Goal: Task Accomplishment & Management: Manage account settings

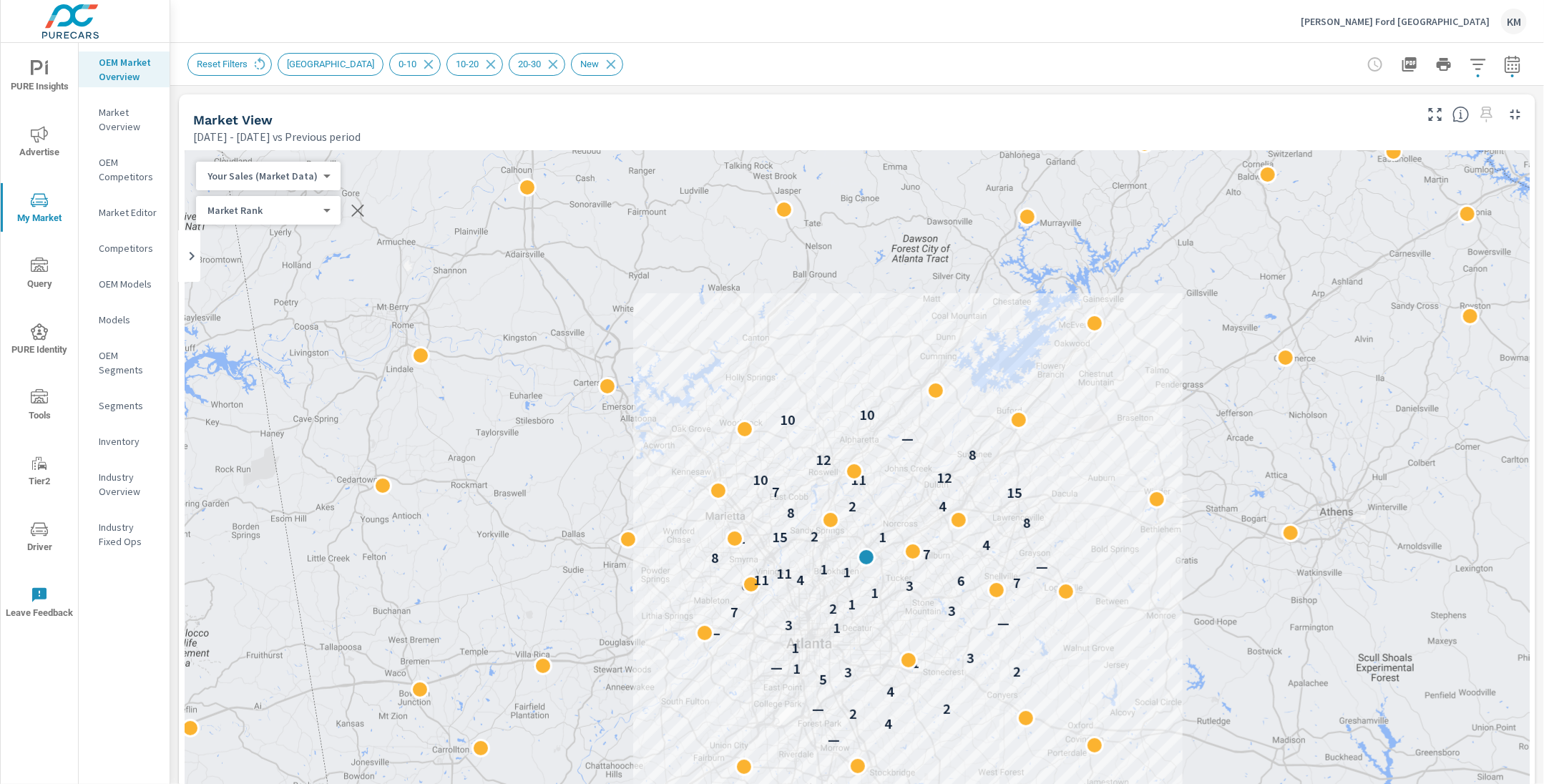
click at [1439, 18] on p "[PERSON_NAME] Ford [GEOGRAPHIC_DATA]" at bounding box center [1396, 21] width 189 height 13
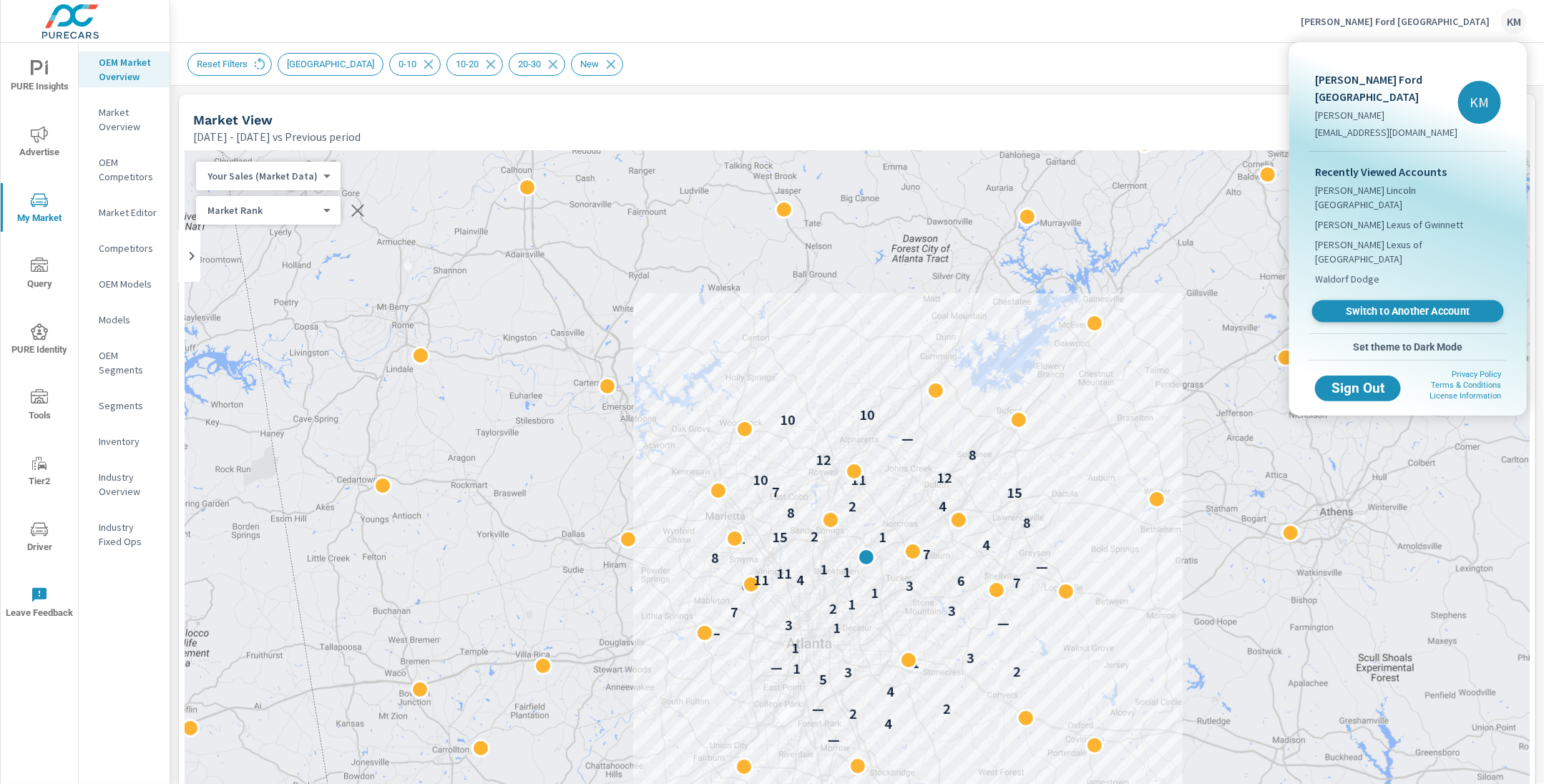
click at [1397, 305] on span "Switch to Another Account" at bounding box center [1407, 311] width 175 height 14
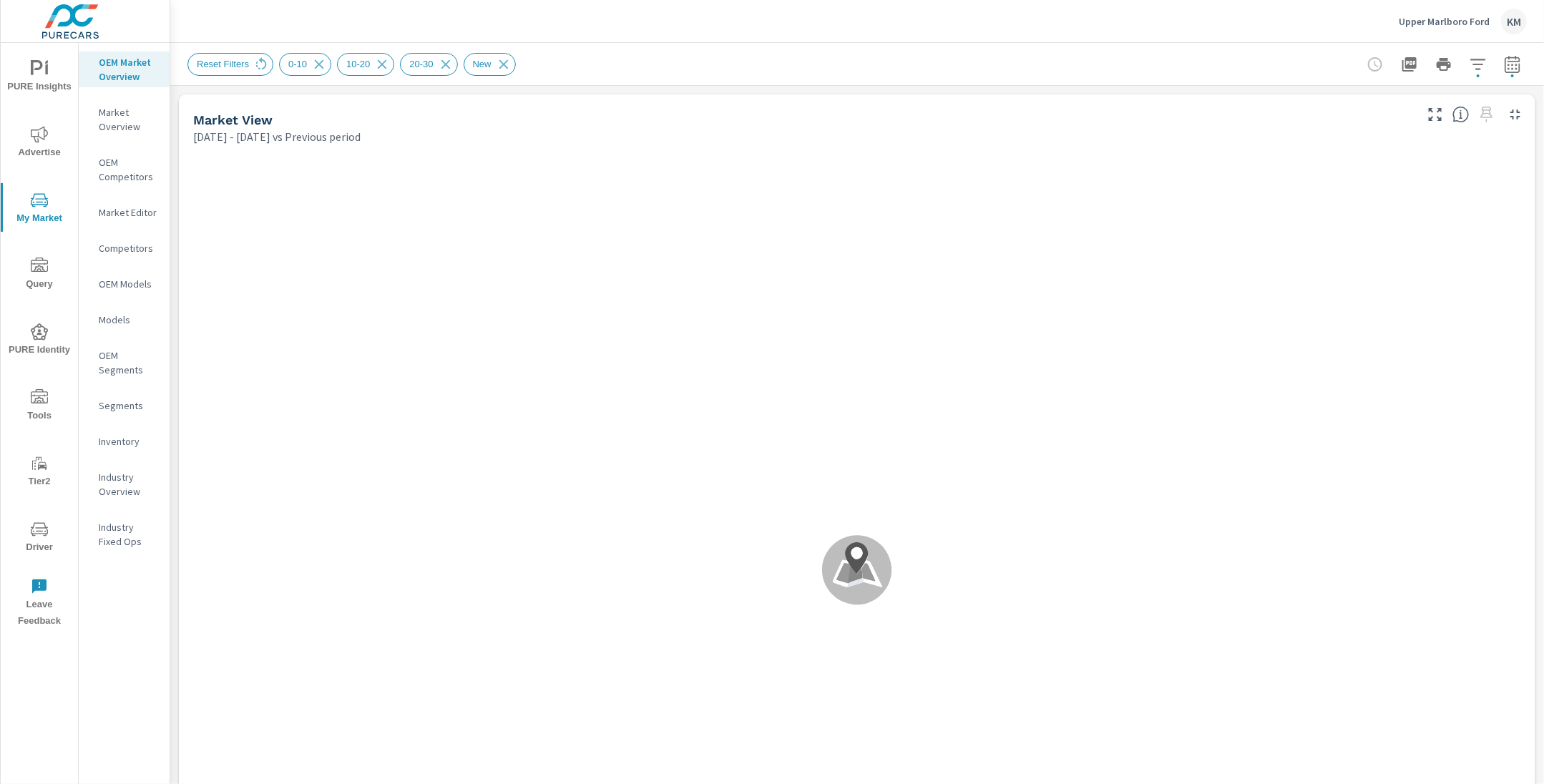
click at [599, 60] on div "Reset Filters 0-10 10-20 20-30 New" at bounding box center [756, 64] width 1139 height 23
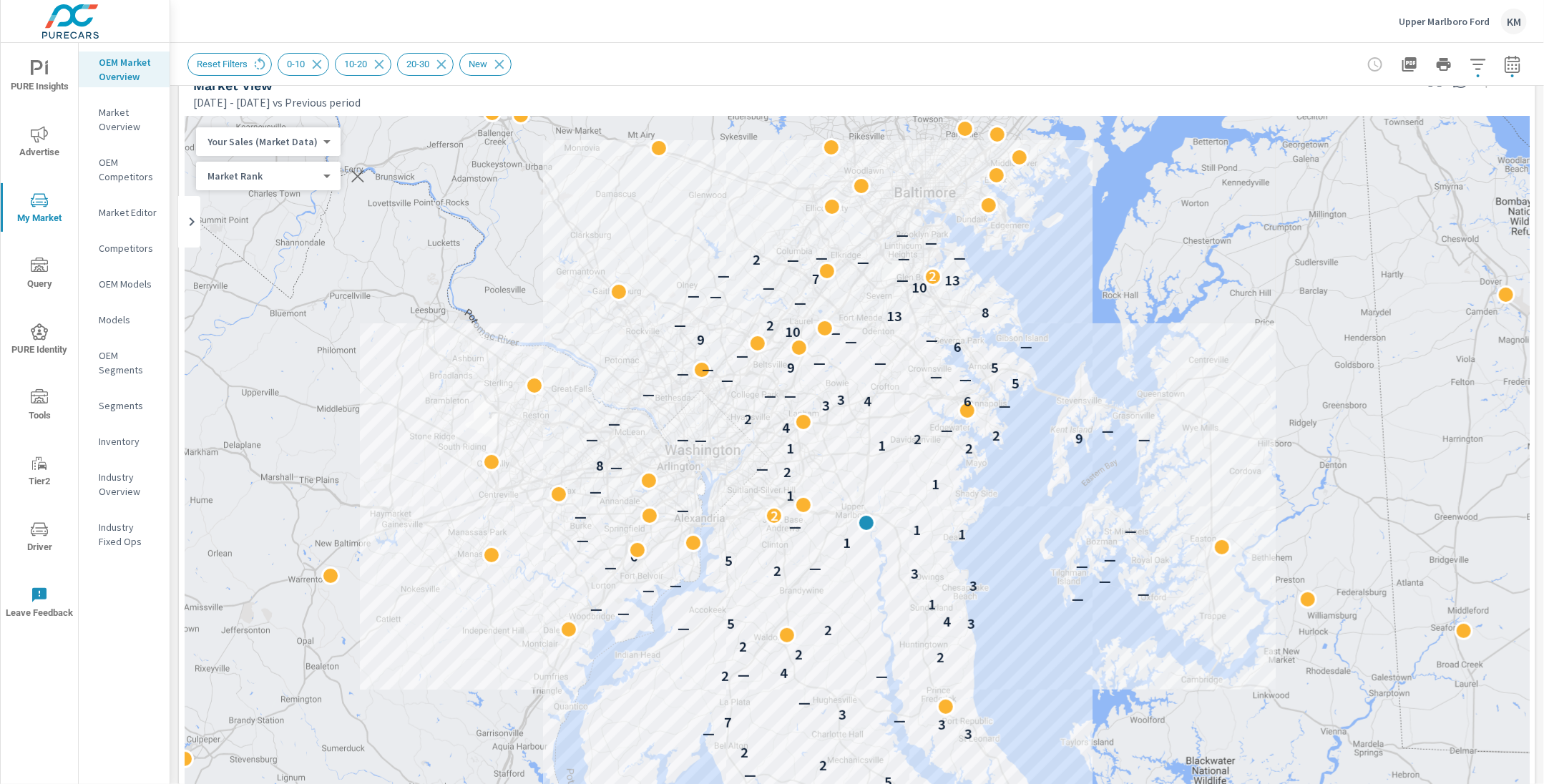
scroll to position [24, 0]
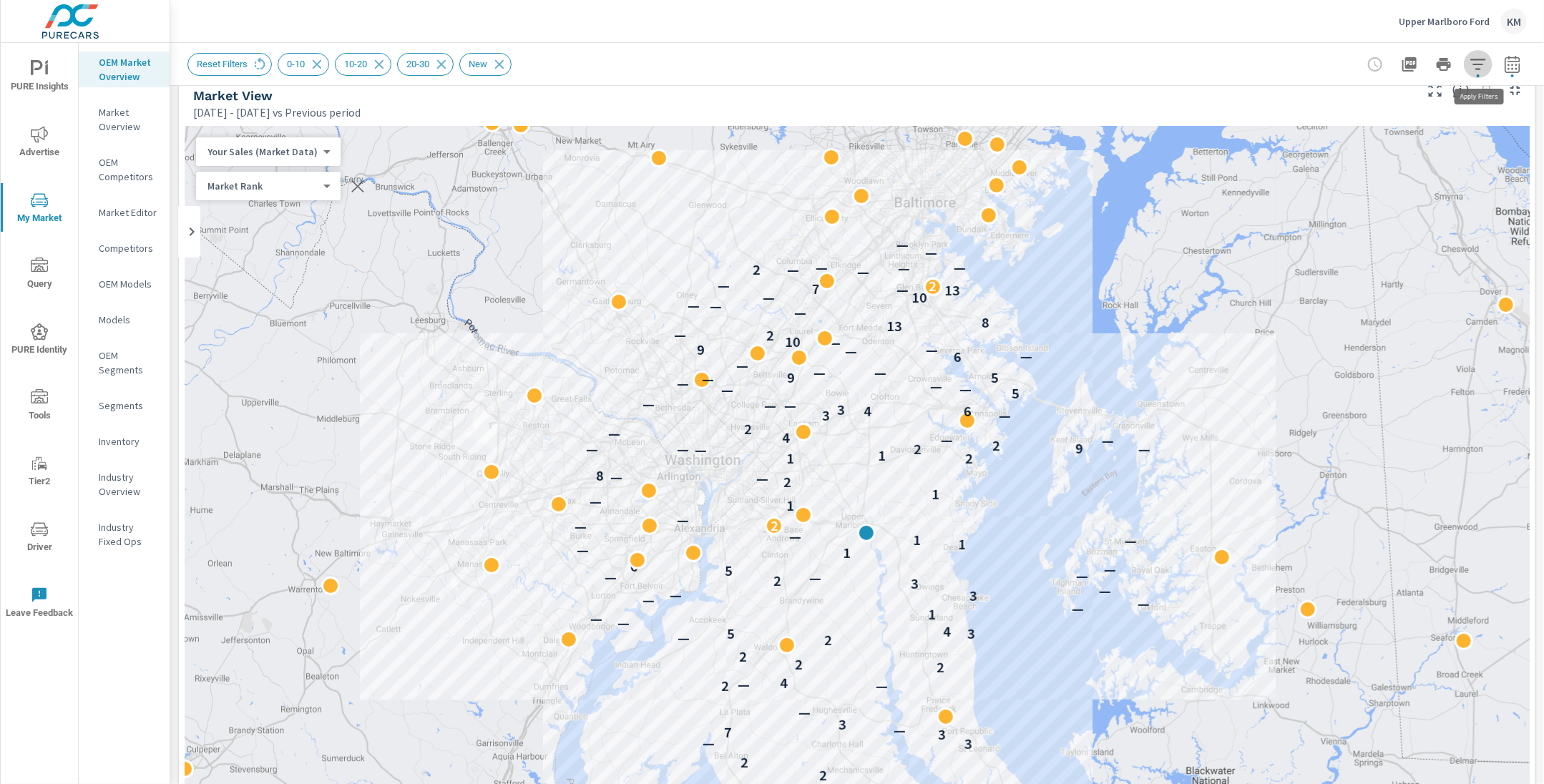
click at [1481, 73] on button "button" at bounding box center [1478, 64] width 29 height 29
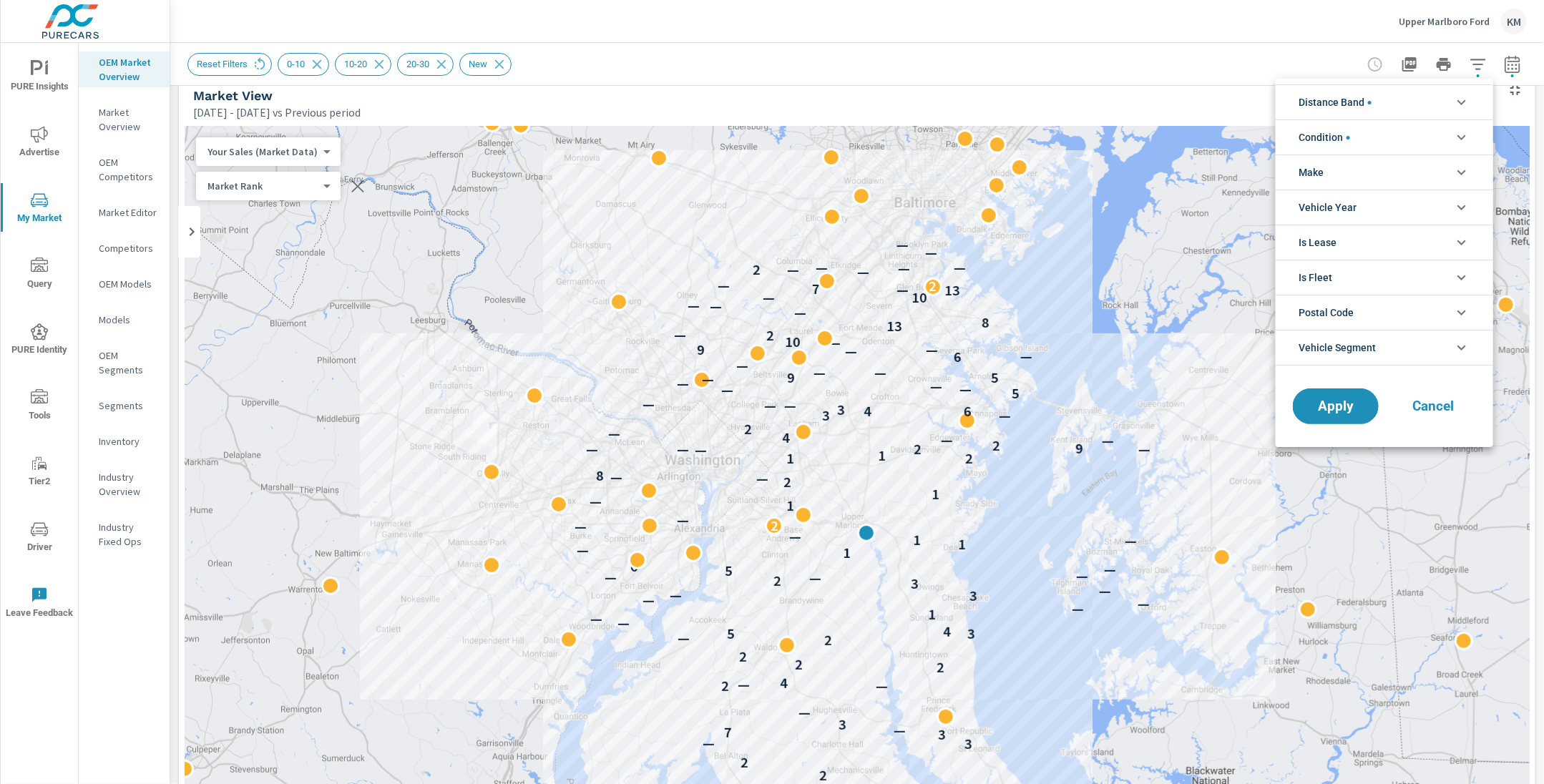
click at [1364, 104] on span "Distance Band" at bounding box center [1335, 102] width 73 height 34
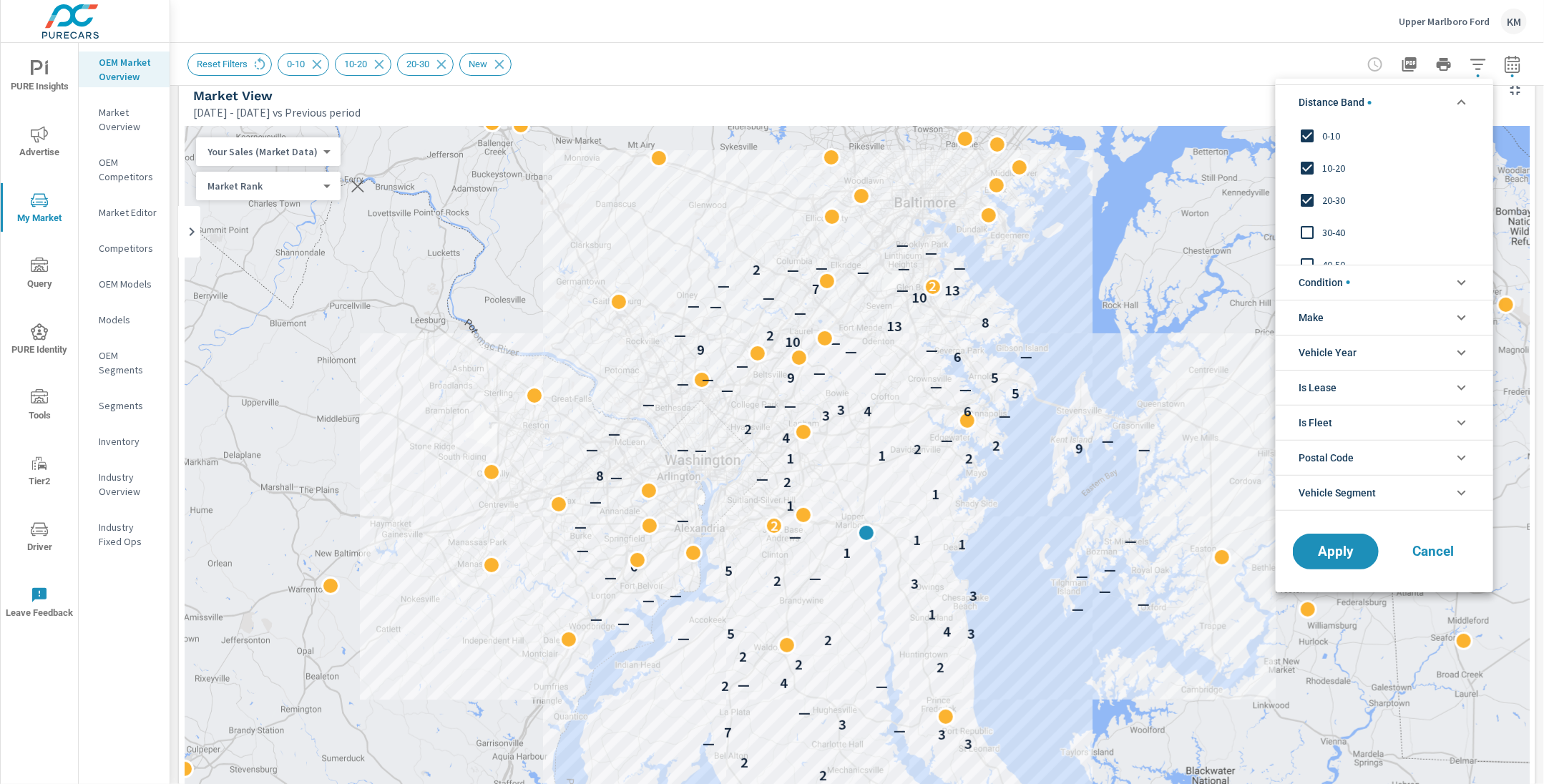
click at [1306, 200] on input "filter options" at bounding box center [1307, 200] width 30 height 30
click at [1330, 545] on span "Apply" at bounding box center [1335, 551] width 58 height 14
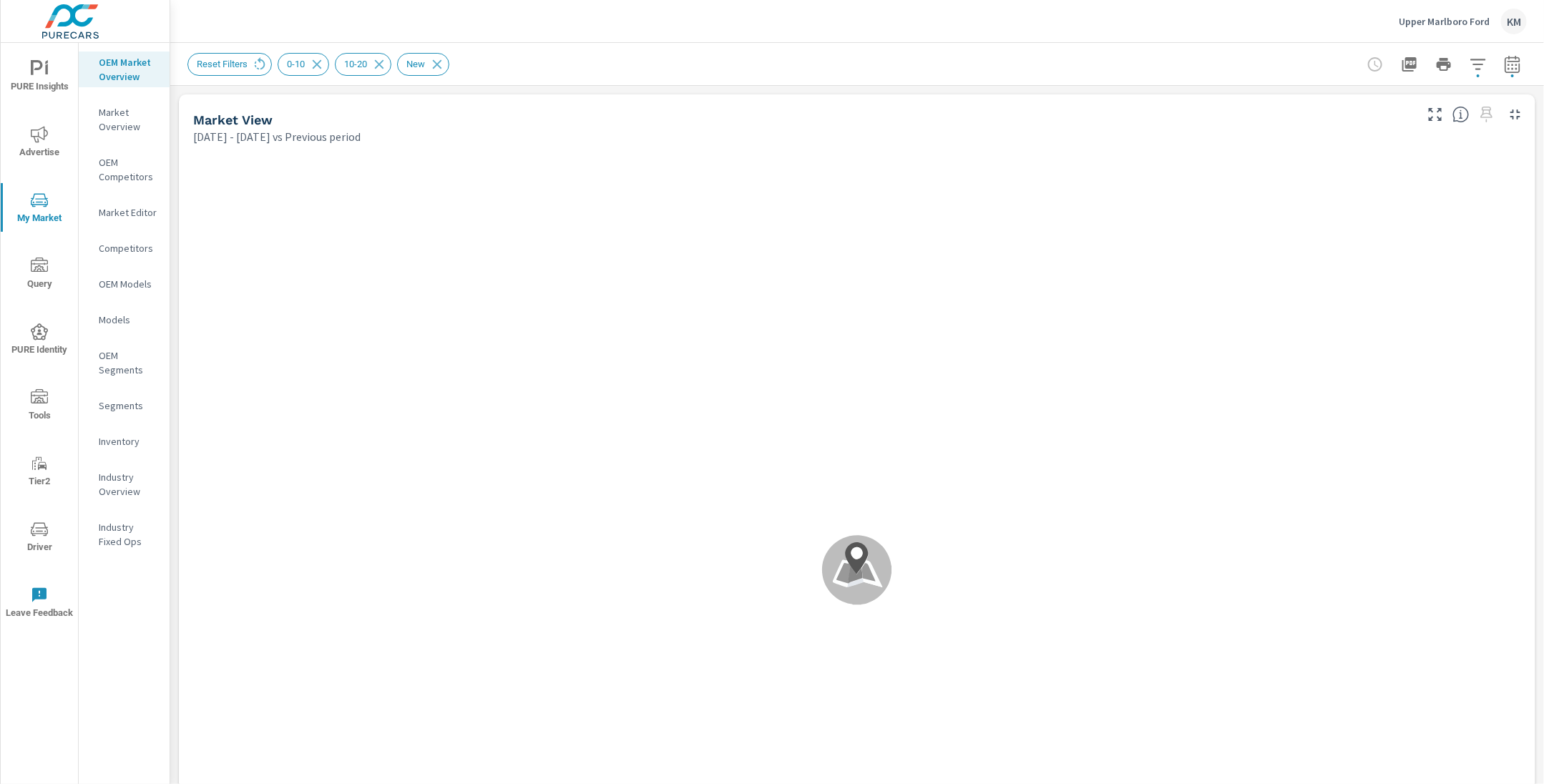
click at [589, 58] on div "Reset Filters 0-10 10-20 New" at bounding box center [756, 64] width 1139 height 23
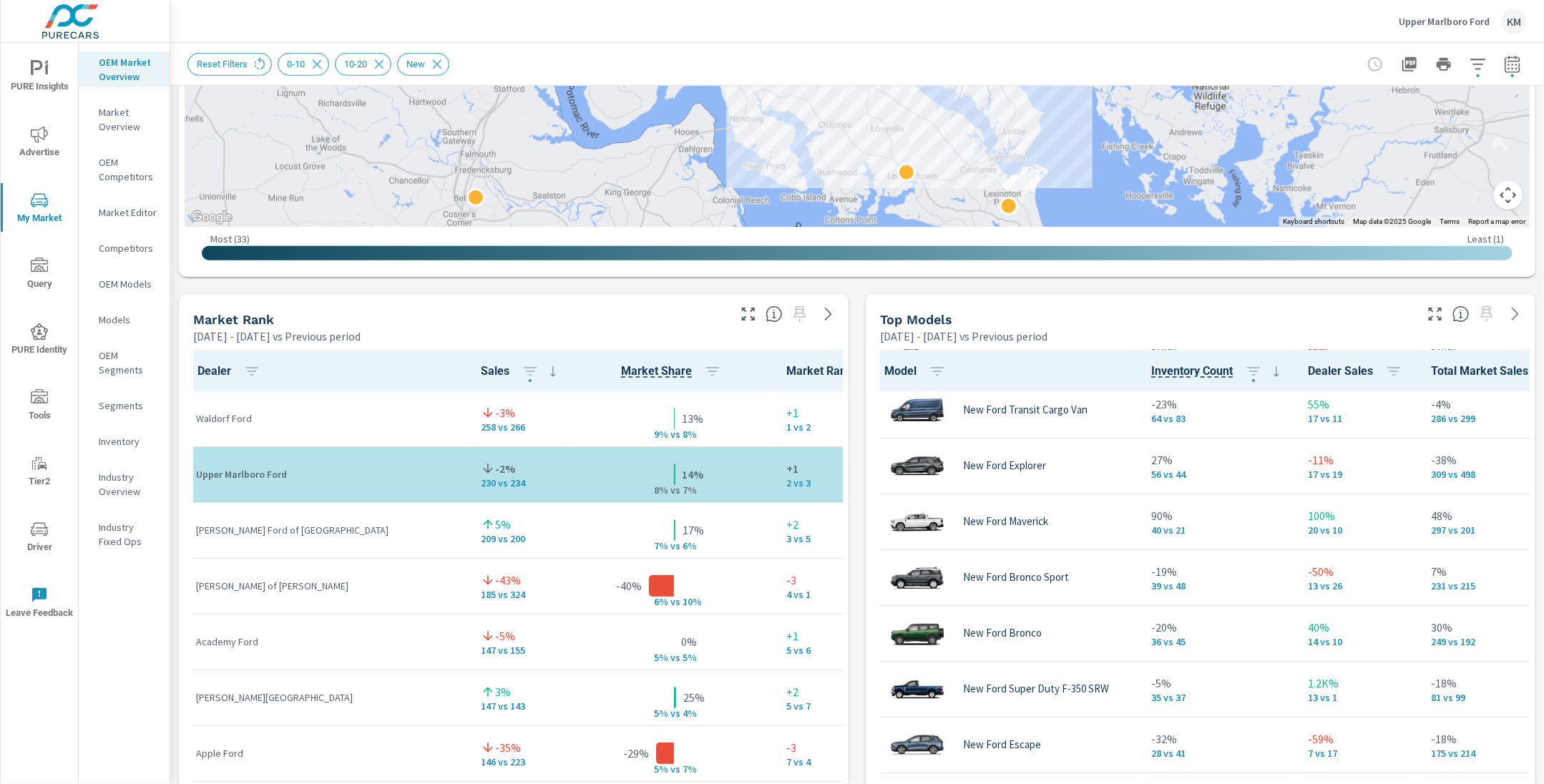
scroll to position [121, 0]
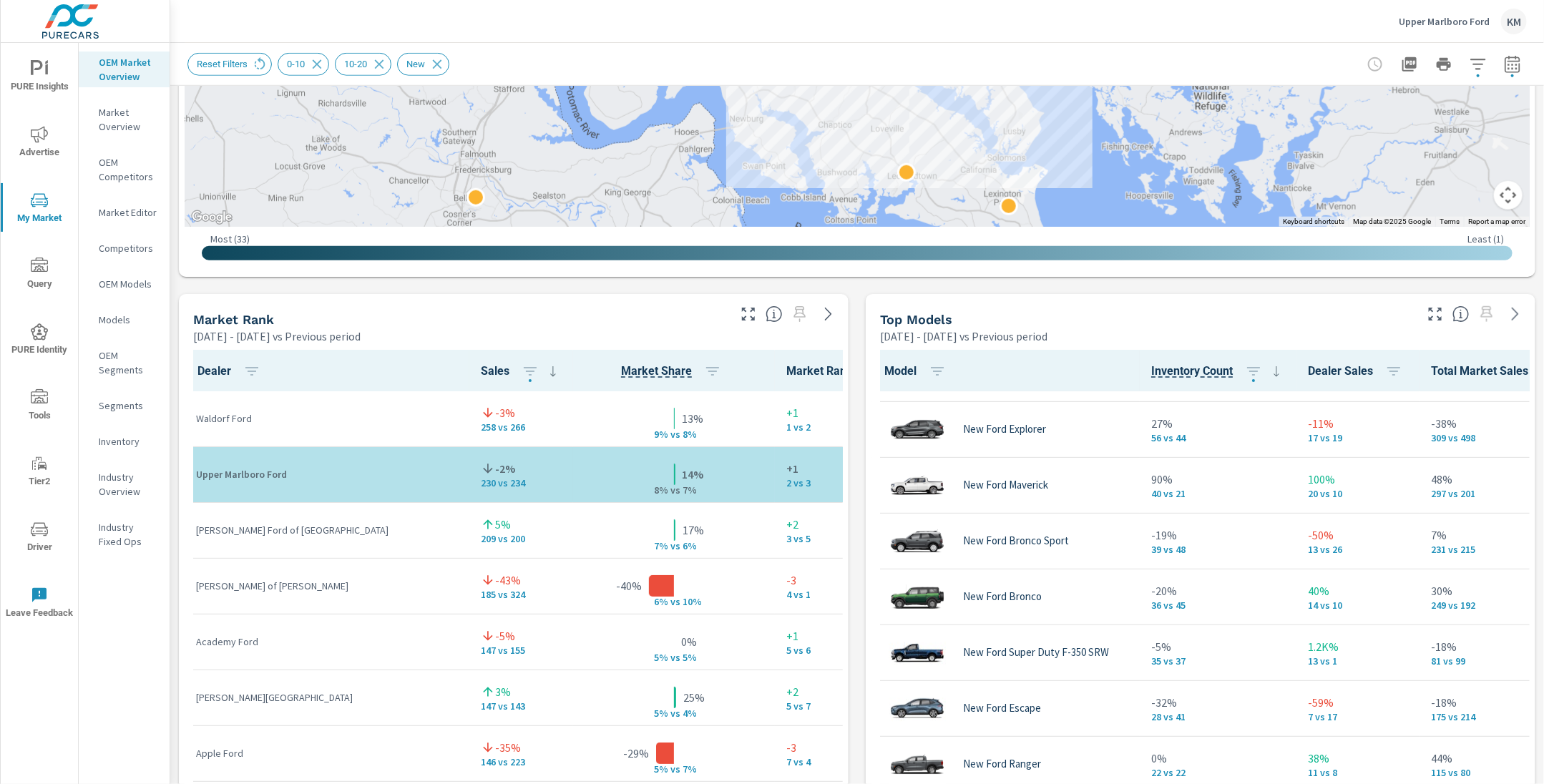
scroll to position [158, 0]
